Goal: Check status: Check status

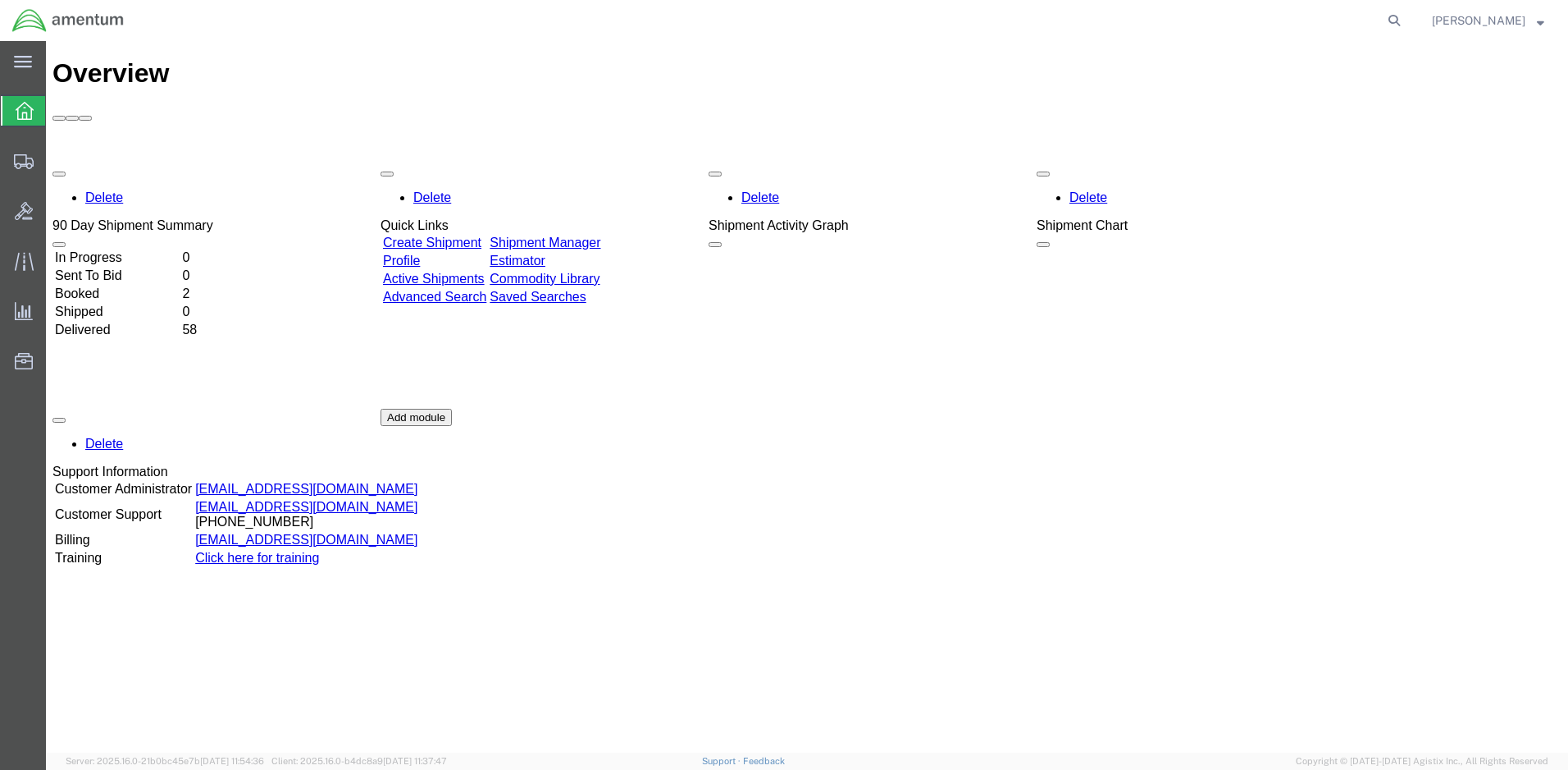
click at [107, 322] on td "Delivered" at bounding box center [117, 330] width 125 height 16
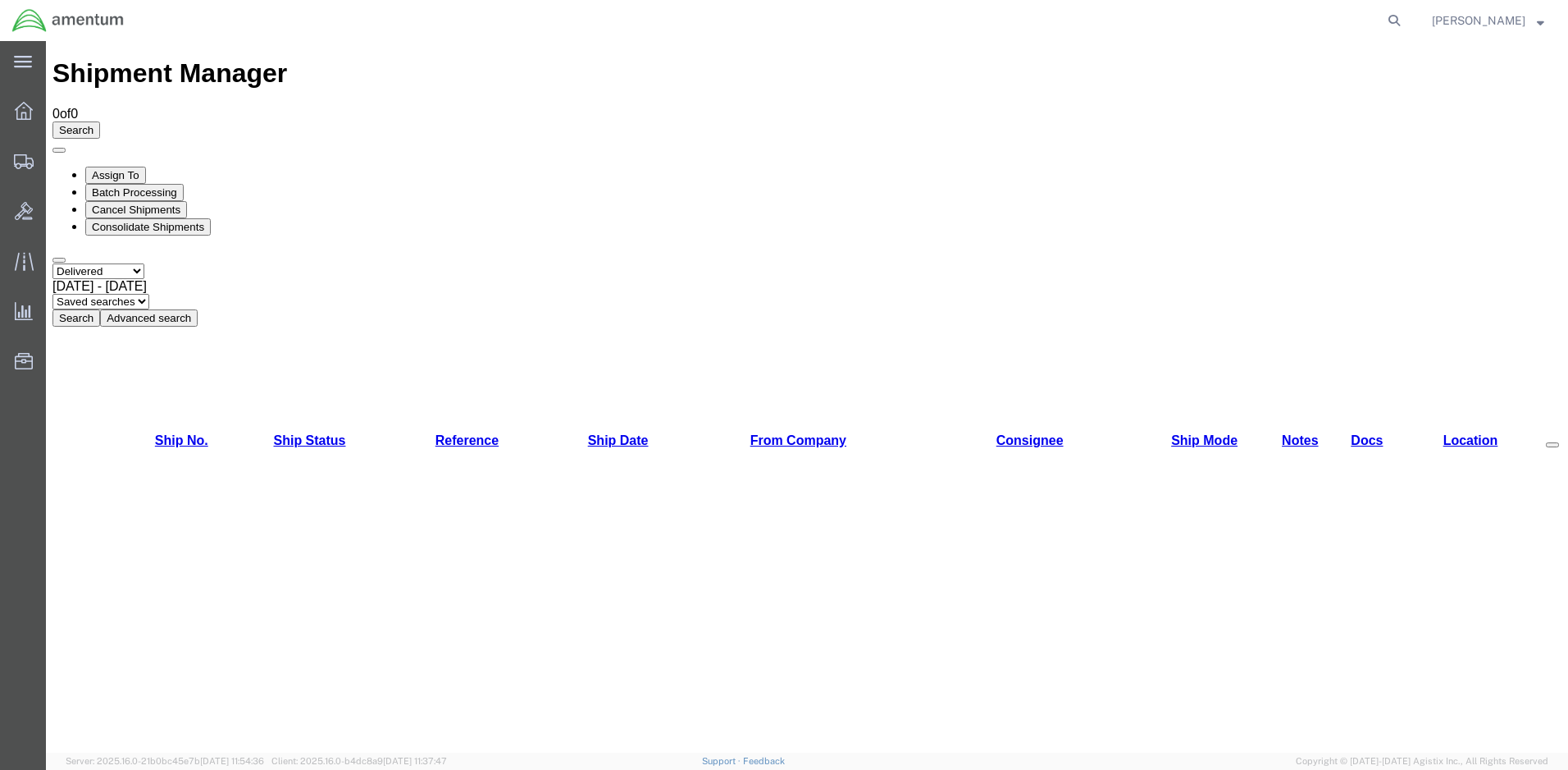
select select "ALL"
click at [100, 309] on button "Search" at bounding box center [76, 317] width 47 height 17
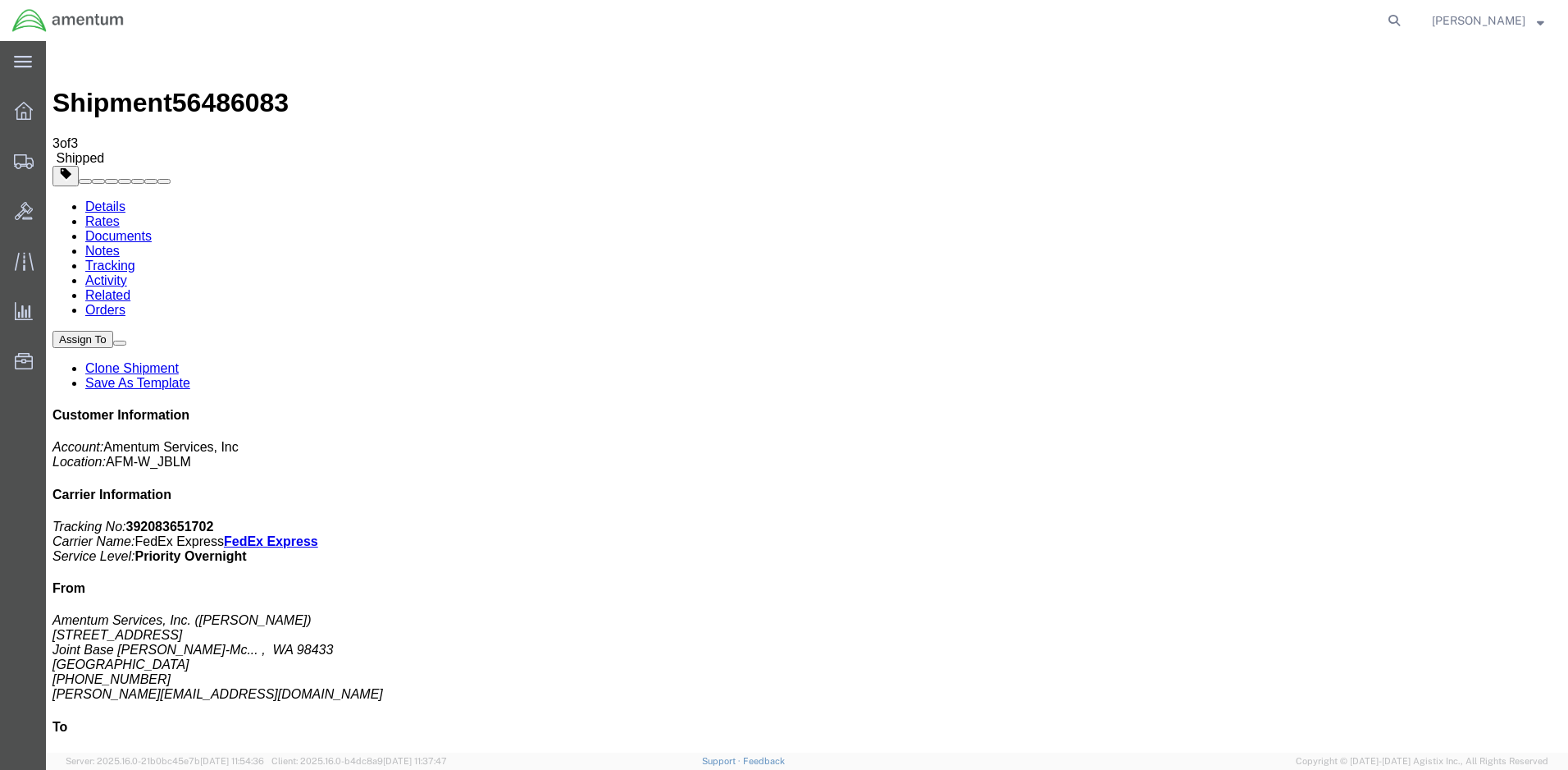
click at [63, 58] on img at bounding box center [63, 57] width 20 height 20
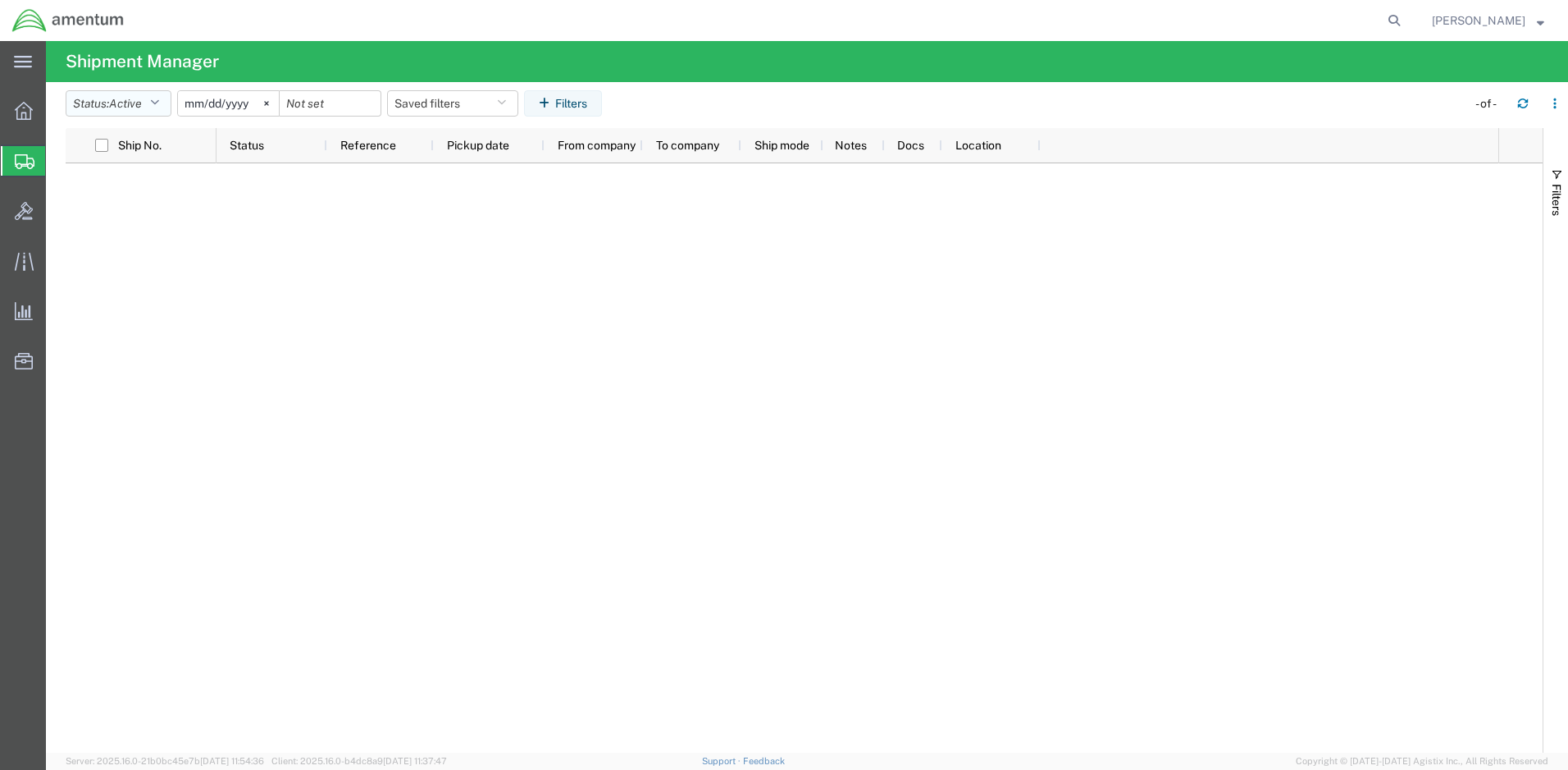
click at [159, 105] on icon "button" at bounding box center [155, 103] width 9 height 12
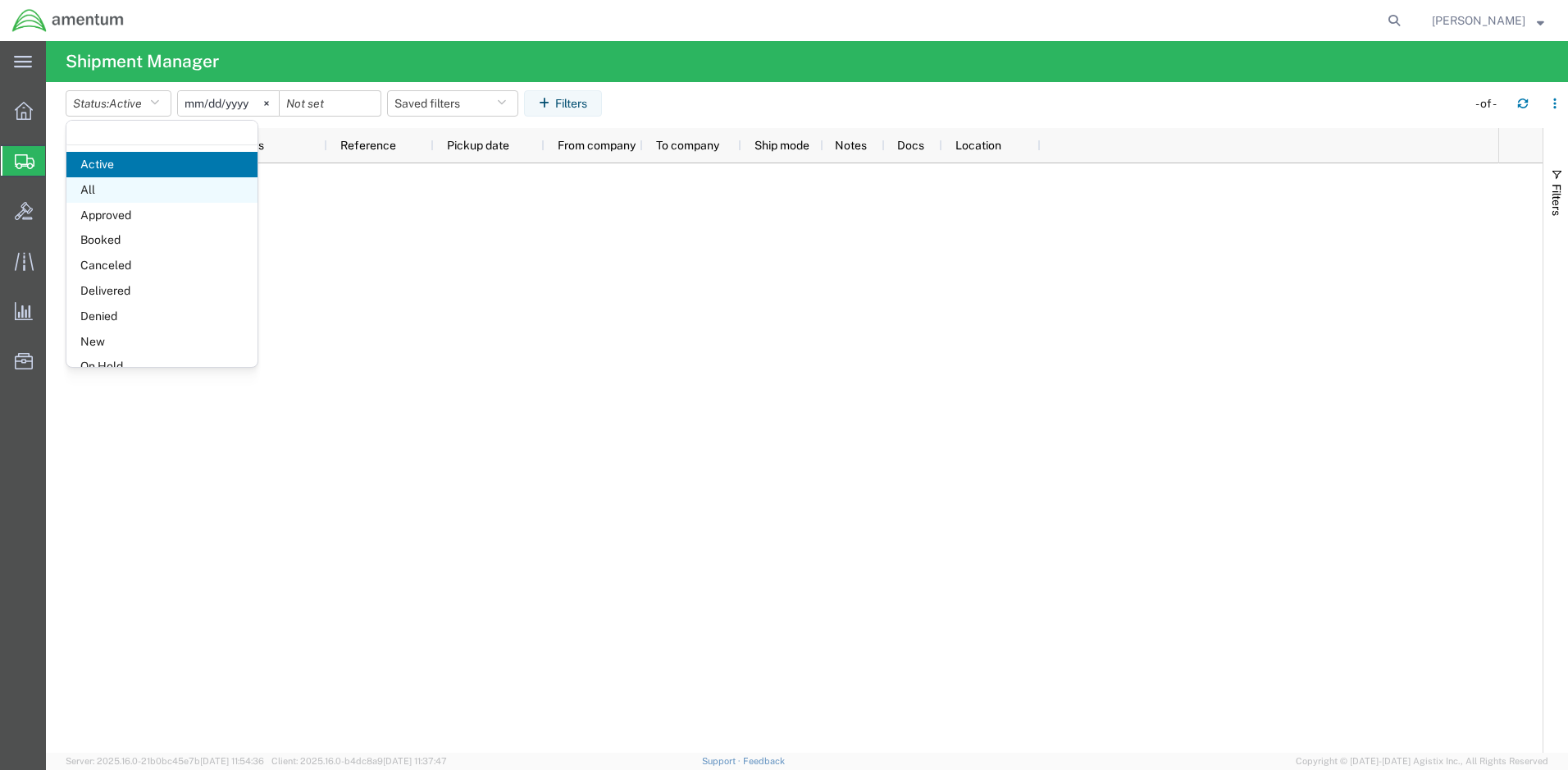
click at [134, 190] on span "All" at bounding box center [162, 190] width 191 height 25
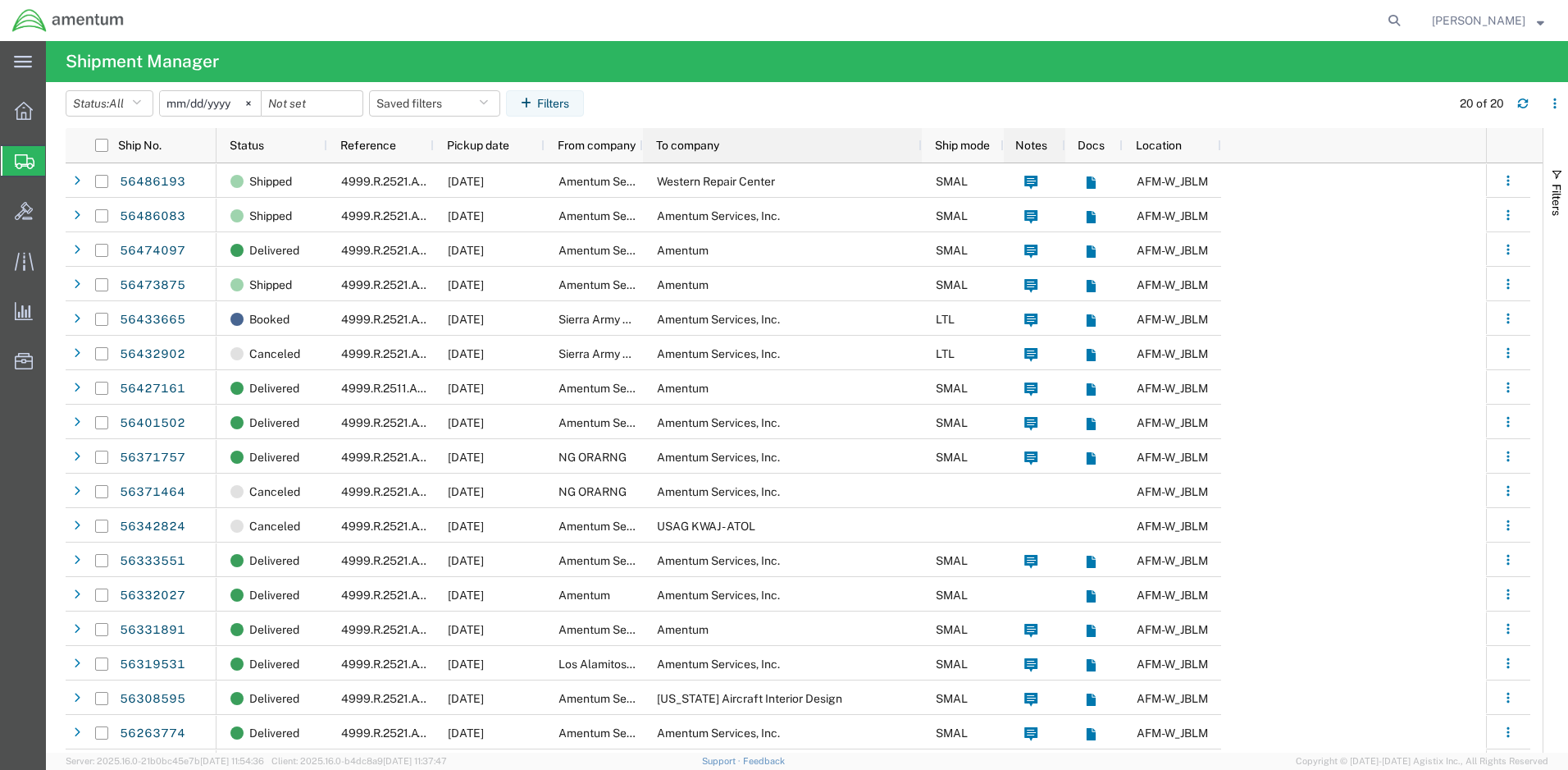
drag, startPoint x: 740, startPoint y: 145, endPoint x: 921, endPoint y: 147, distance: 181.0
click at [850, 147] on div "To company" at bounding box center [782, 145] width 279 height 35
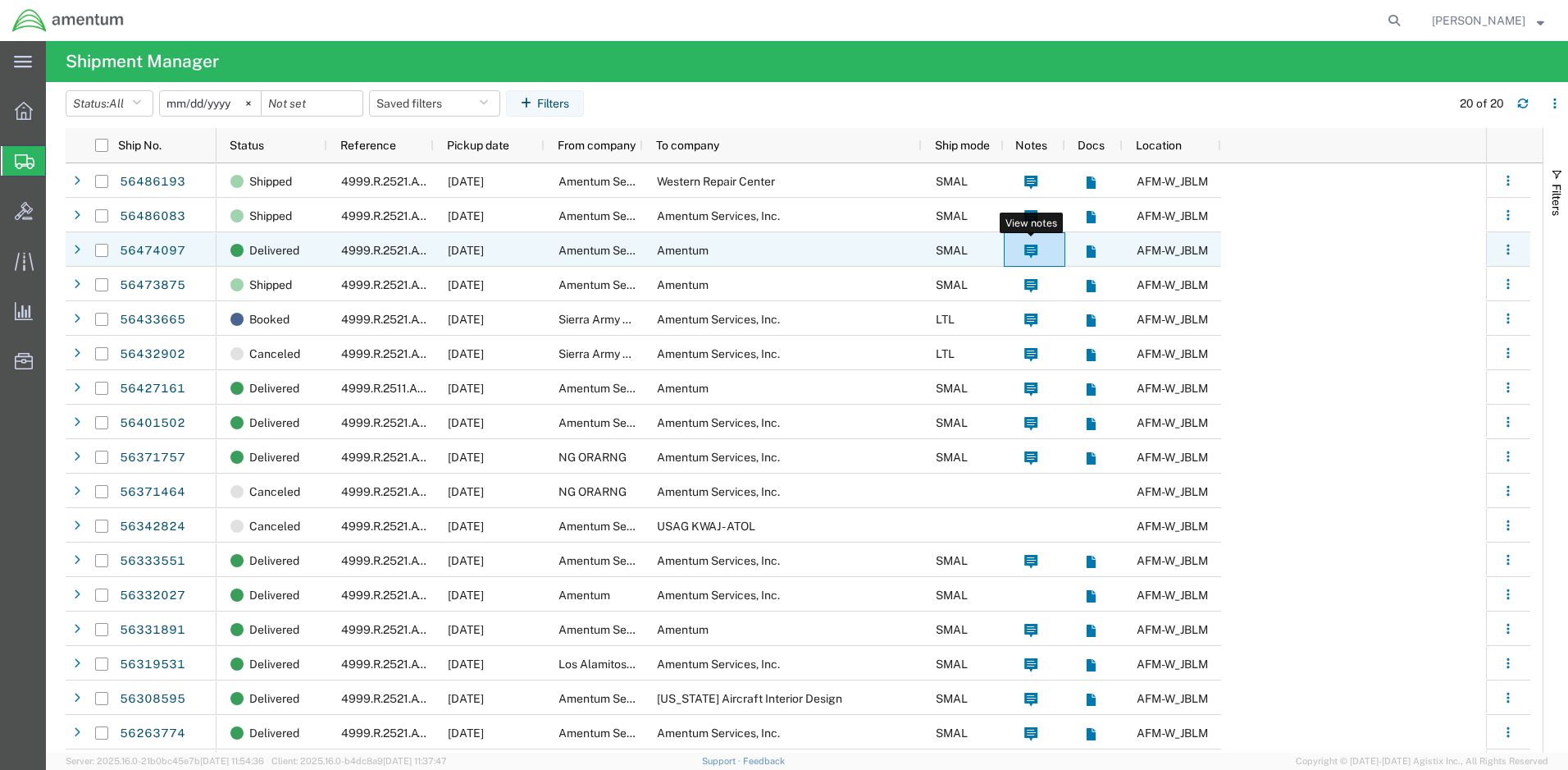
click at [1037, 253] on icon at bounding box center [1031, 251] width 13 height 14
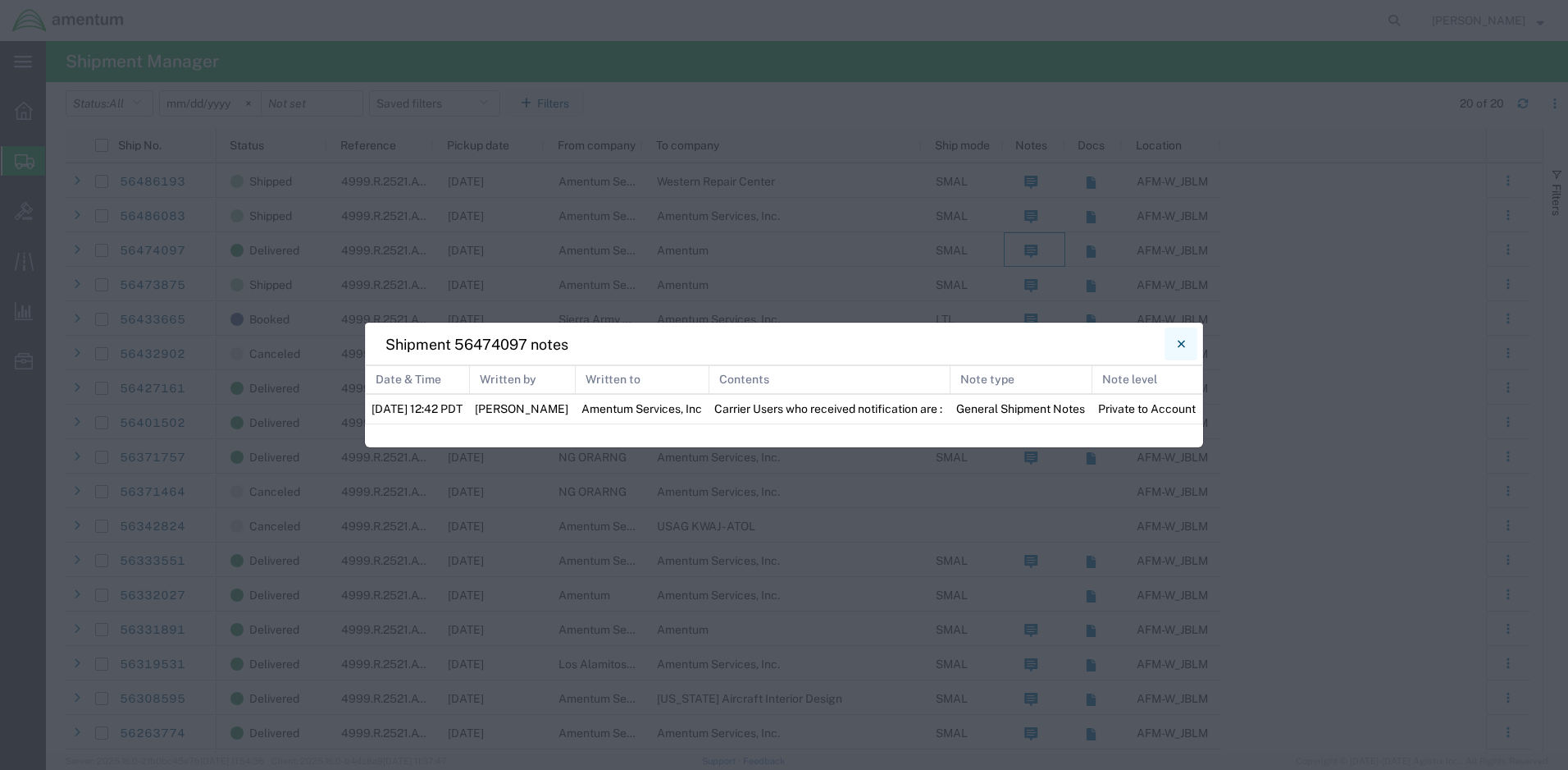
click at [1178, 334] on icon "Close" at bounding box center [1181, 343] width 7 height 20
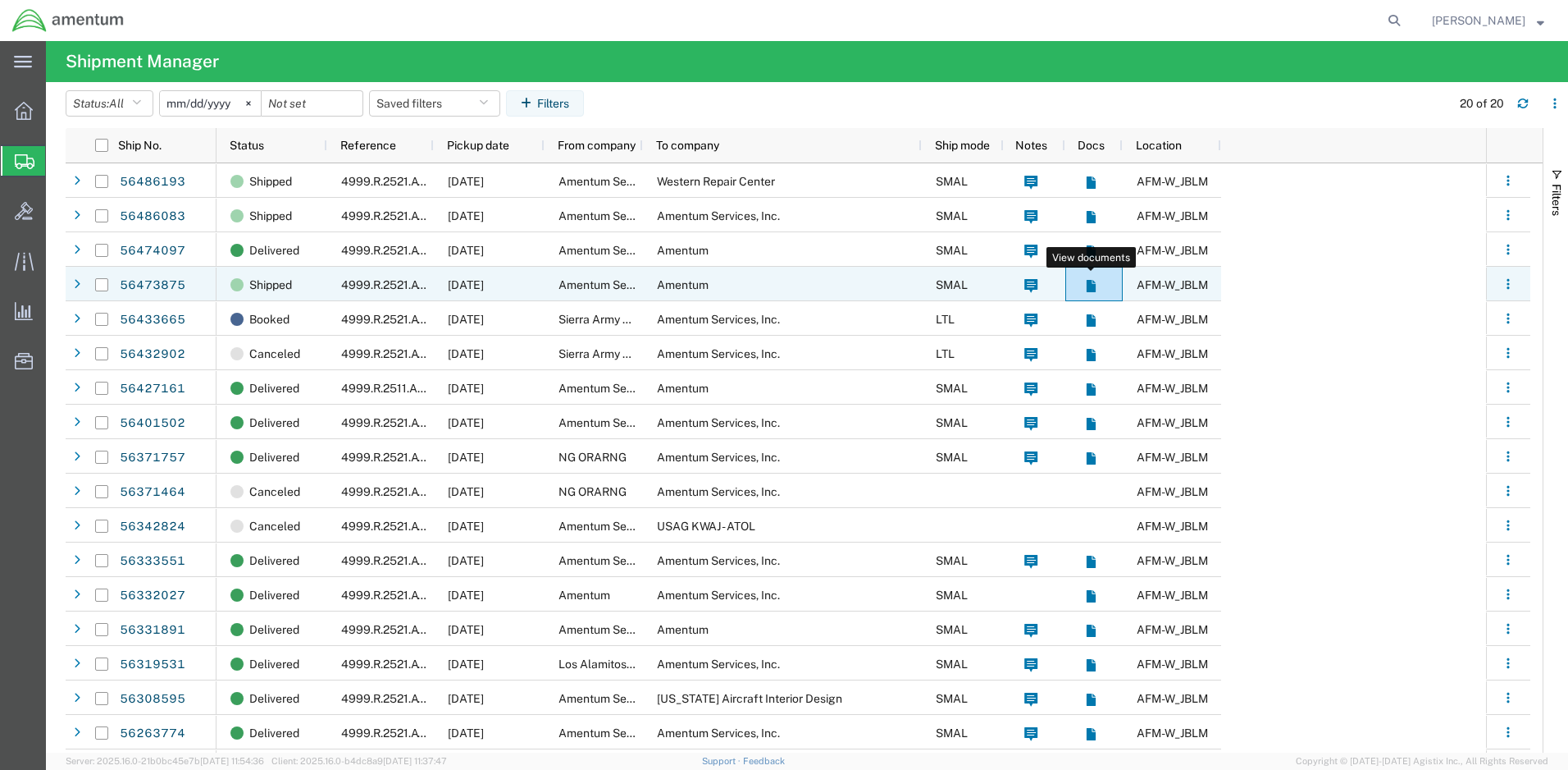
click at [1091, 287] on icon at bounding box center [1091, 286] width 9 height 13
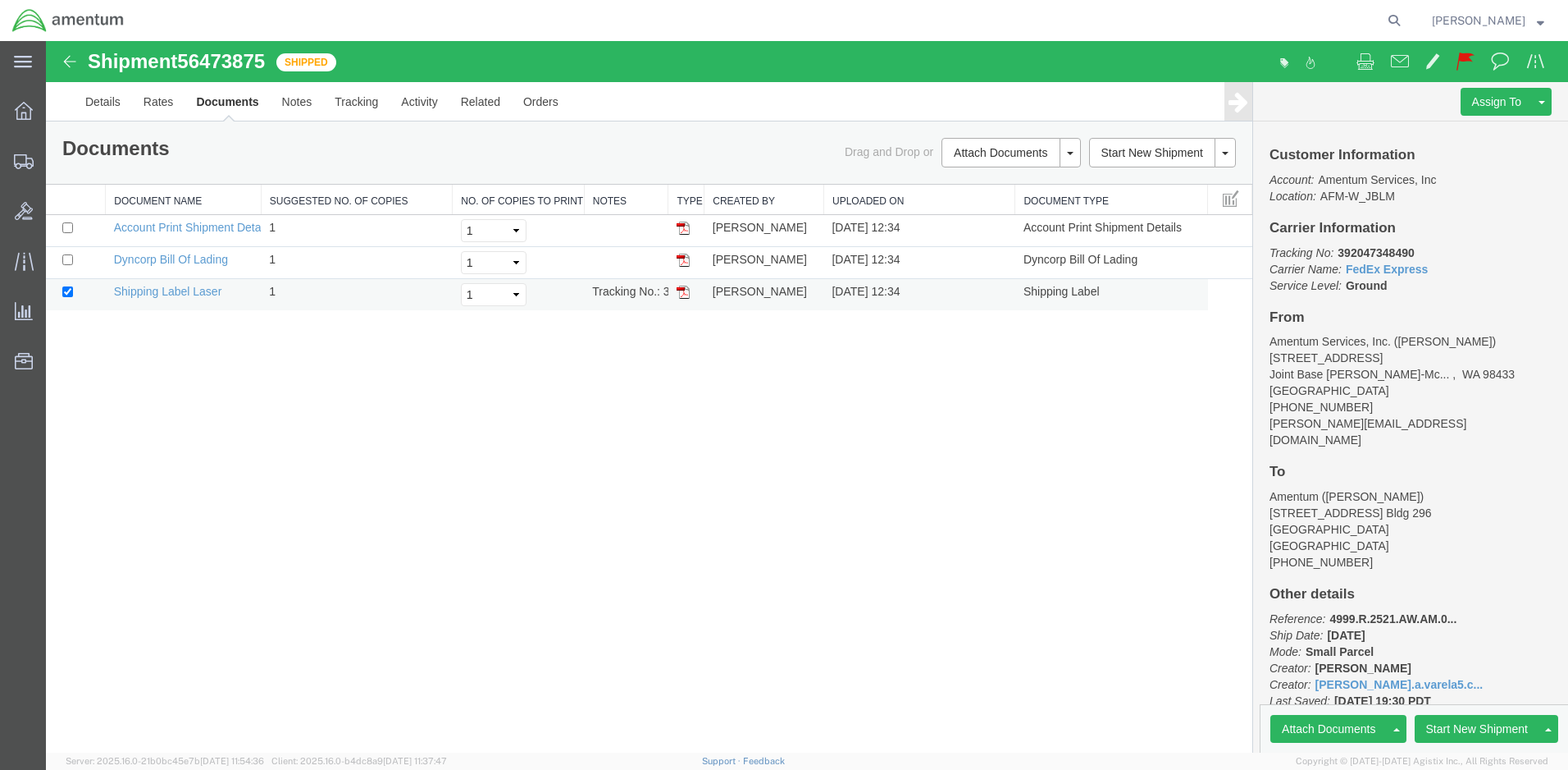
click at [682, 290] on img at bounding box center [683, 292] width 13 height 13
